Goal: Check status

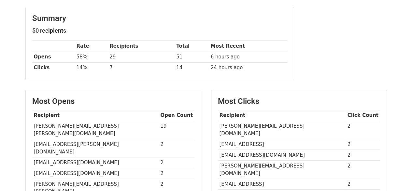
scroll to position [78, 0]
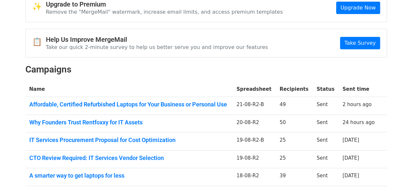
scroll to position [37, 0]
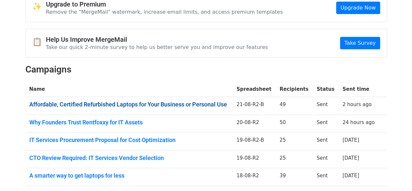
click at [209, 105] on link "Affordable, Certified Refurbished Laptops for Your Business or Personal Use" at bounding box center [129, 104] width 200 height 7
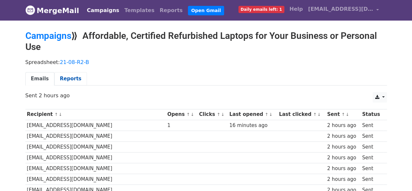
click at [72, 77] on link "Reports" at bounding box center [70, 78] width 33 height 13
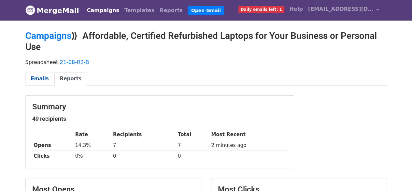
click at [36, 77] on link "Emails" at bounding box center [39, 78] width 29 height 13
